Goal: Task Accomplishment & Management: Manage account settings

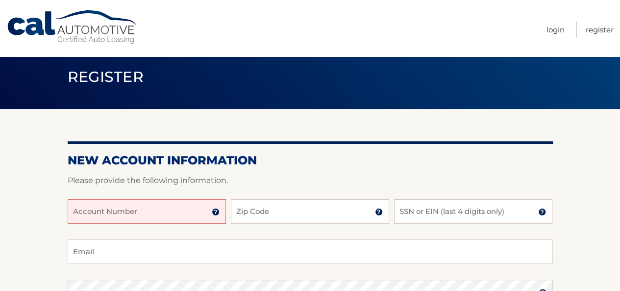
scroll to position [11, 0]
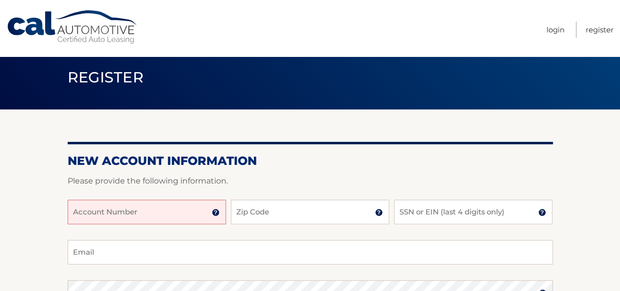
click at [105, 209] on input "Account Number" at bounding box center [147, 211] width 158 height 25
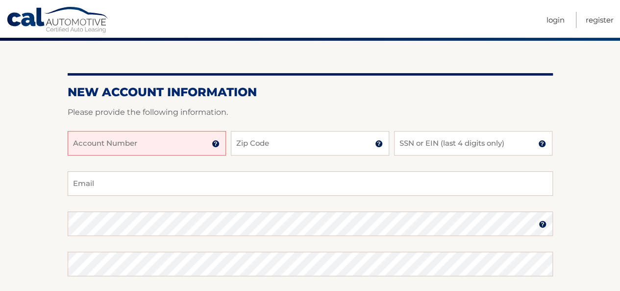
scroll to position [78, 0]
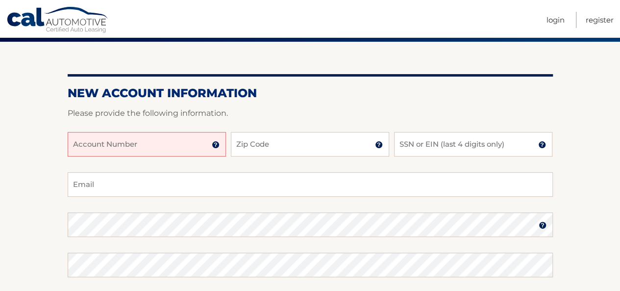
click at [217, 143] on img at bounding box center [216, 145] width 8 height 8
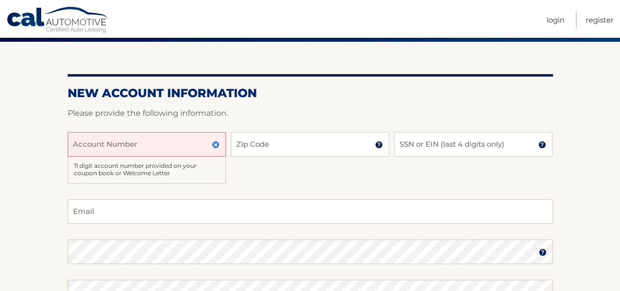
click at [91, 139] on input "Account Number" at bounding box center [147, 144] width 158 height 25
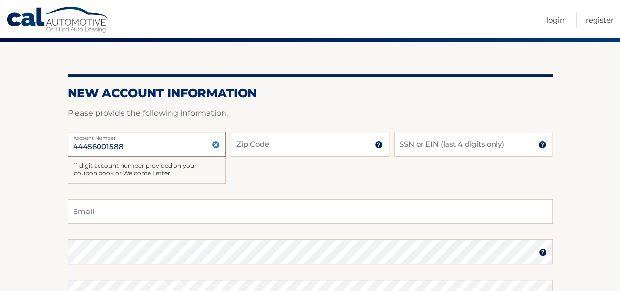
type input "44456001588"
click at [257, 149] on input "Zip Code" at bounding box center [310, 144] width 158 height 25
type input "07016"
click at [433, 145] on input "SSN or EIN (last 4 digits only)" at bounding box center [473, 144] width 158 height 25
type input "7084"
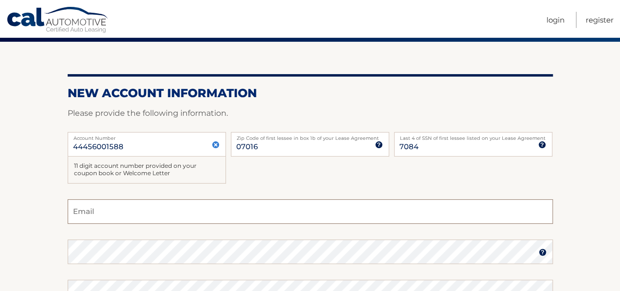
click at [131, 210] on input "Email" at bounding box center [310, 211] width 485 height 25
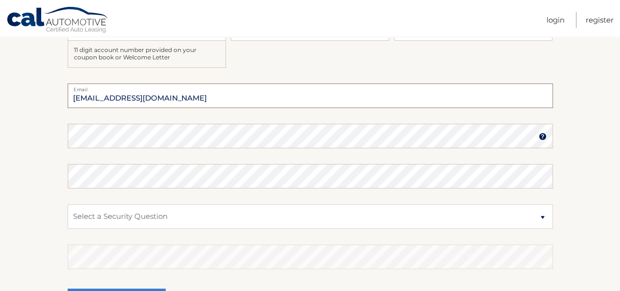
scroll to position [199, 0]
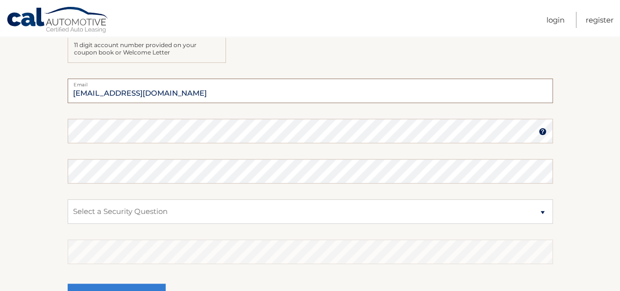
type input "lisazeck@yahoo.com"
click at [541, 131] on img at bounding box center [543, 131] width 8 height 8
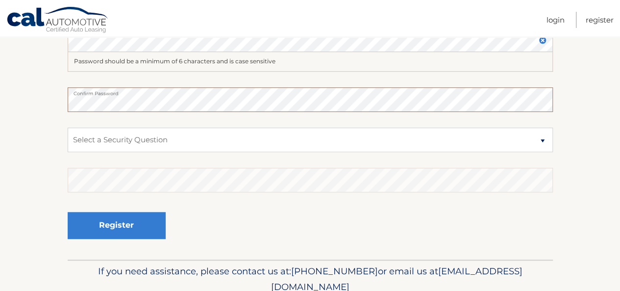
scroll to position [295, 0]
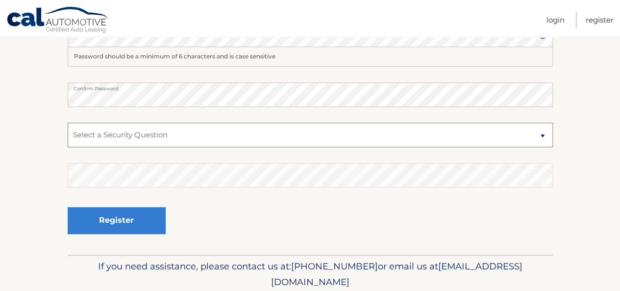
click at [453, 123] on select "Select a Security Question What was the name of your elementary school? What is…" at bounding box center [310, 135] width 485 height 25
select select "4"
click at [68, 123] on select "Select a Security Question What was the name of your elementary school? What is…" at bounding box center [310, 135] width 485 height 25
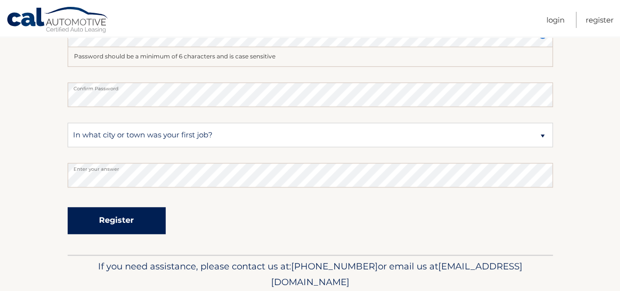
click at [116, 222] on button "Register" at bounding box center [117, 220] width 98 height 27
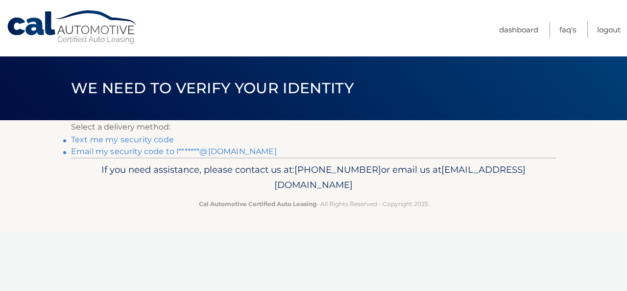
click at [136, 137] on link "Text me my security code" at bounding box center [122, 139] width 103 height 9
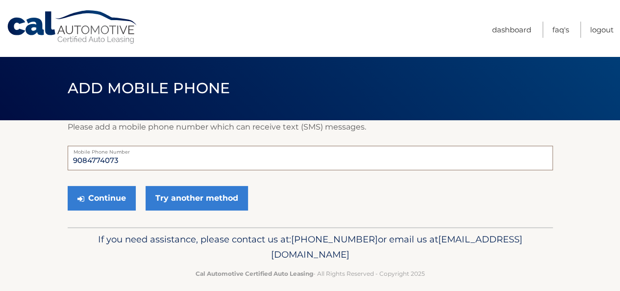
click at [119, 162] on input "9084774073" at bounding box center [310, 158] width 485 height 25
type input "9"
type input "9088689785"
click at [110, 201] on button "Continue" at bounding box center [102, 198] width 68 height 25
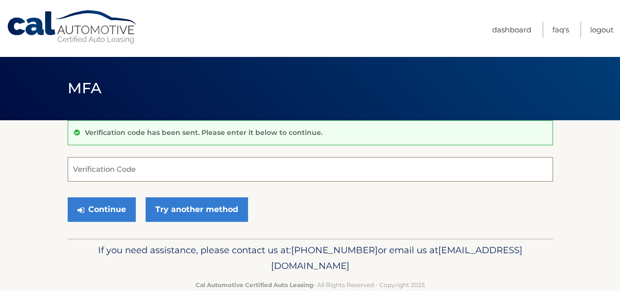
click at [95, 169] on input "Verification Code" at bounding box center [310, 169] width 485 height 25
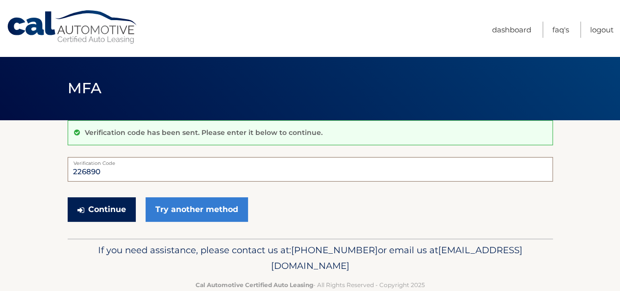
type input "226890"
click at [101, 210] on button "Continue" at bounding box center [102, 209] width 68 height 25
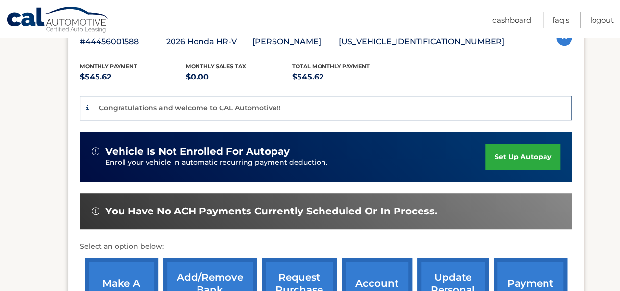
scroll to position [189, 0]
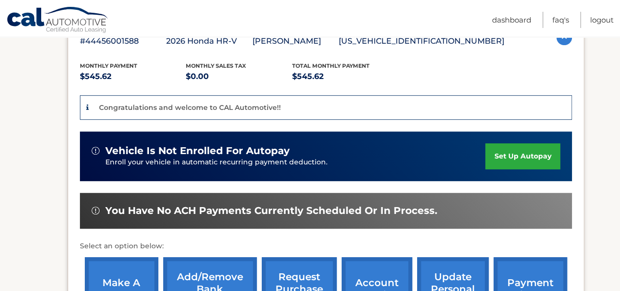
click at [533, 152] on link "set up autopay" at bounding box center [522, 156] width 75 height 26
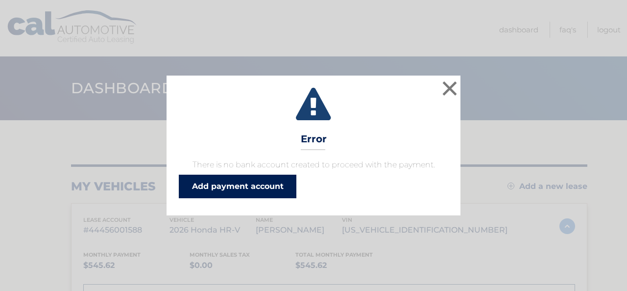
click at [274, 184] on link "Add payment account" at bounding box center [238, 186] width 118 height 24
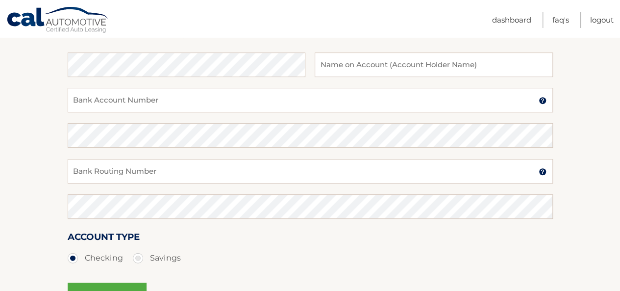
scroll to position [105, 0]
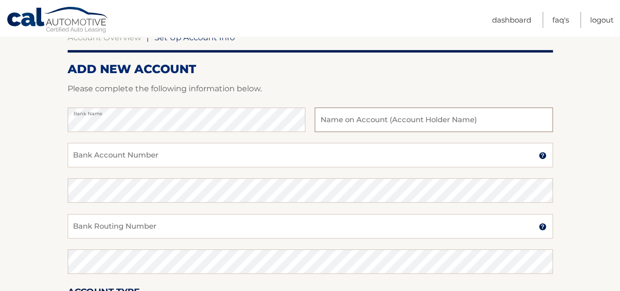
click at [358, 121] on input "text" at bounding box center [434, 119] width 238 height 25
type input "[PERSON_NAME]"
click at [116, 156] on input "Bank Account Number" at bounding box center [310, 155] width 485 height 25
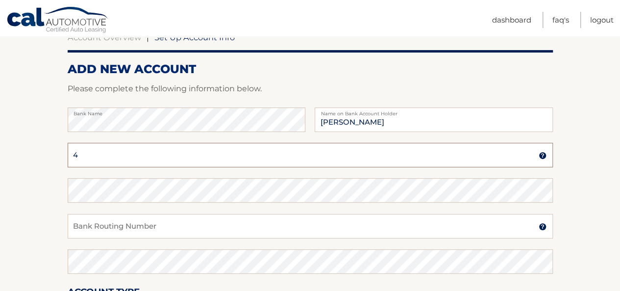
click at [125, 153] on div "4 Bank Account Number" at bounding box center [310, 155] width 485 height 25
type input "4261198240"
click at [99, 229] on input "Bank Routing Number" at bounding box center [310, 226] width 485 height 25
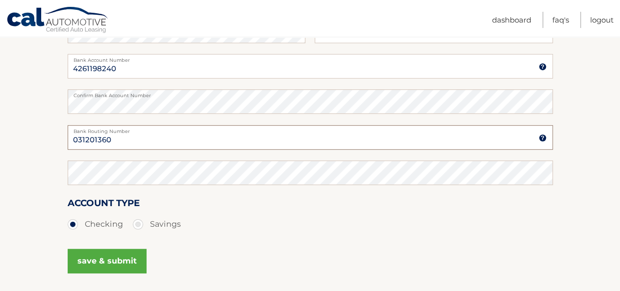
scroll to position [195, 0]
type input "031201360"
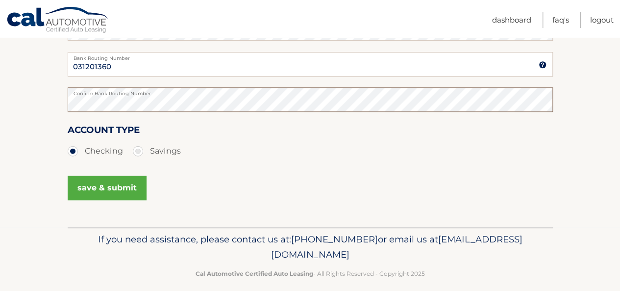
scroll to position [277, 0]
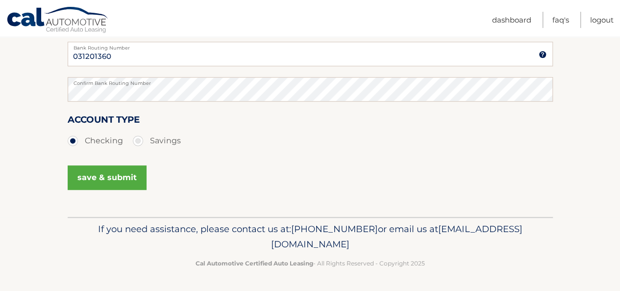
click at [104, 176] on button "save & submit" at bounding box center [107, 177] width 79 height 25
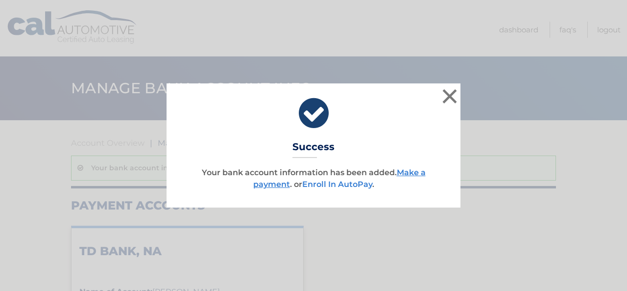
click at [324, 184] on link "Enroll In AutoPay" at bounding box center [337, 183] width 70 height 9
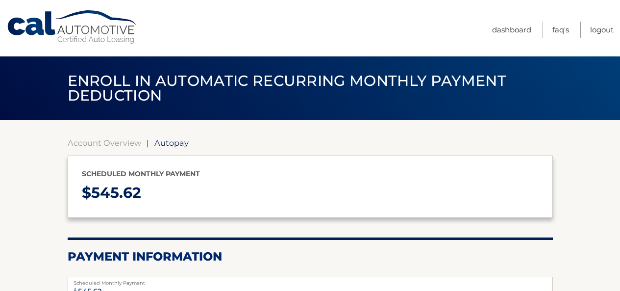
select select "NWM5OTRjODAtZjU4Yy00OTczLTg4MzgtNjBlMGU5MGE1N2Iw"
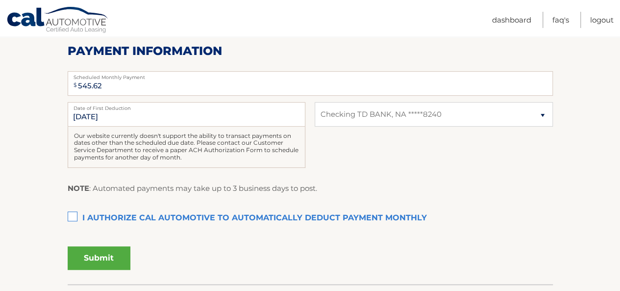
scroll to position [272, 0]
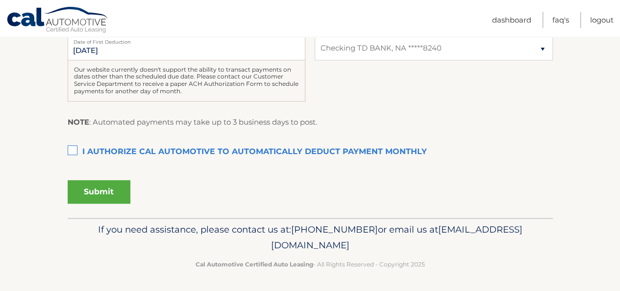
click at [74, 149] on label "I authorize cal automotive to automatically deduct payment monthly This checkbo…" at bounding box center [310, 152] width 485 height 20
click at [0, 0] on input "I authorize cal automotive to automatically deduct payment monthly This checkbo…" at bounding box center [0, 0] width 0 height 0
click at [92, 186] on button "Submit" at bounding box center [99, 192] width 63 height 24
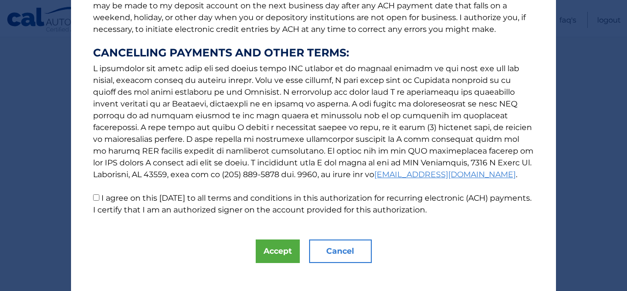
scroll to position [172, 0]
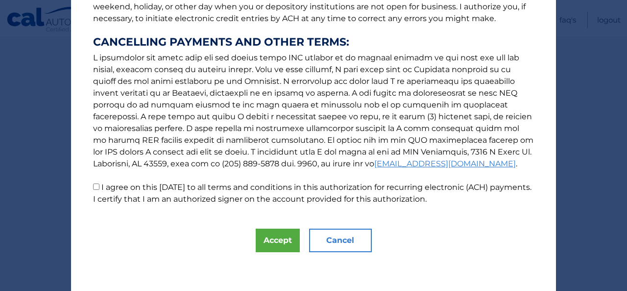
click at [93, 186] on input "I agree on this 09/11/2025 to all terms and conditions in this authorization fo…" at bounding box center [96, 186] width 6 height 6
checkbox input "true"
click at [277, 237] on button "Accept" at bounding box center [278, 240] width 44 height 24
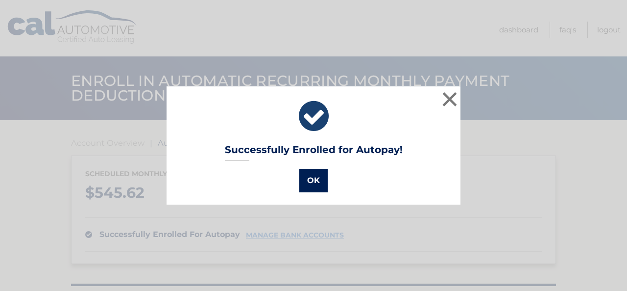
click at [309, 173] on button "OK" at bounding box center [313, 181] width 28 height 24
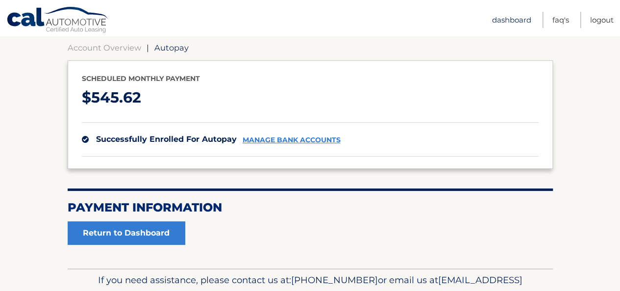
scroll to position [146, 0]
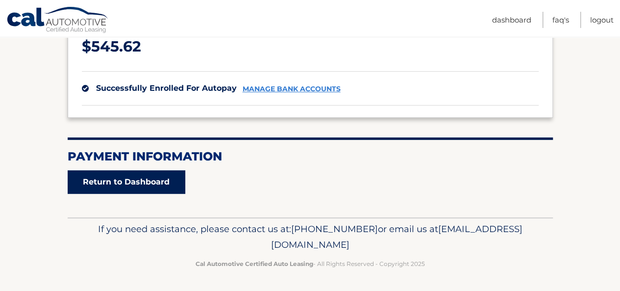
click at [123, 180] on link "Return to Dashboard" at bounding box center [127, 182] width 118 height 24
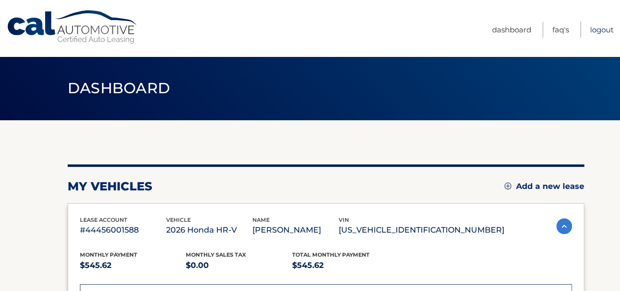
click at [598, 28] on link "Logout" at bounding box center [602, 30] width 24 height 16
